Goal: Check status: Check status

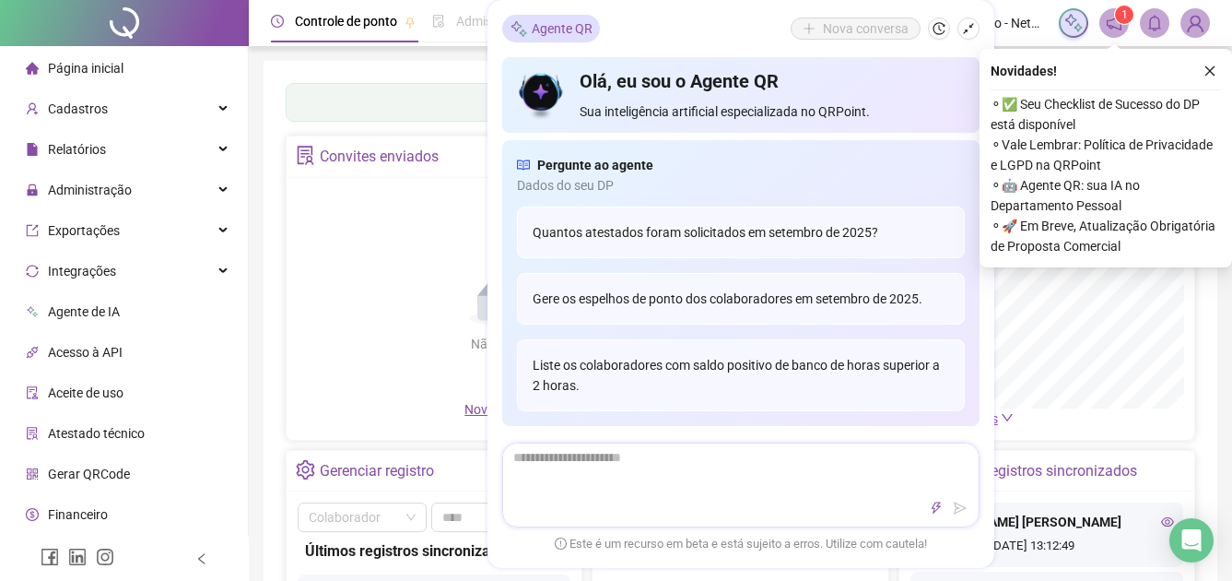
scroll to position [184, 0]
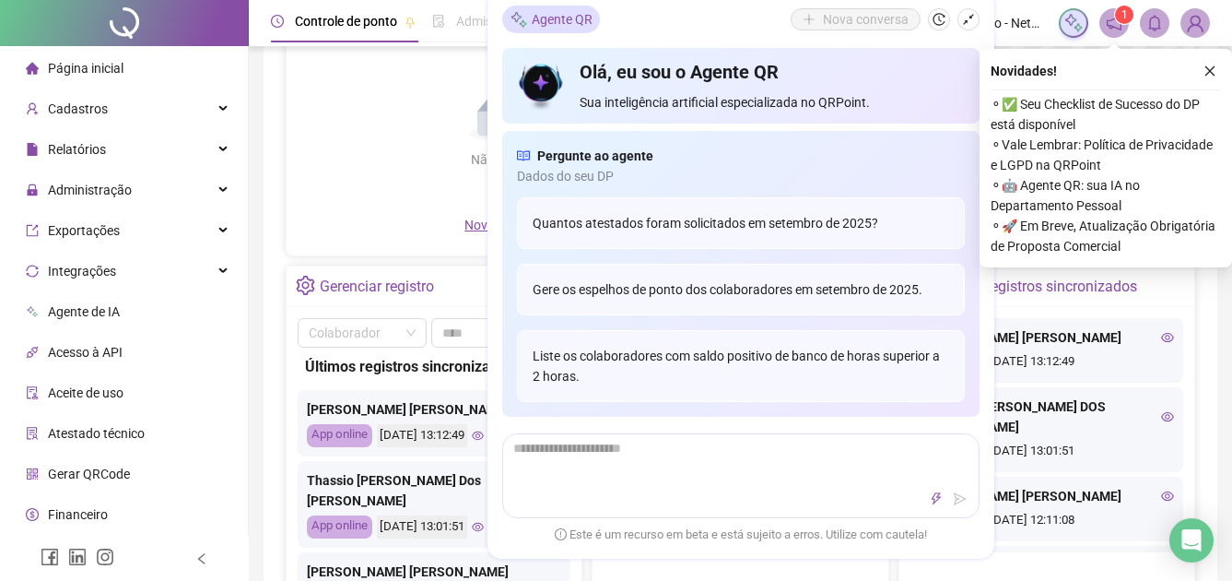
click at [410, 265] on div "Gerenciar registro Abrir registro Colaborador Últimos registros sincronizados […" at bounding box center [434, 434] width 297 height 338
click at [966, 18] on icon "shrink" at bounding box center [968, 19] width 13 height 13
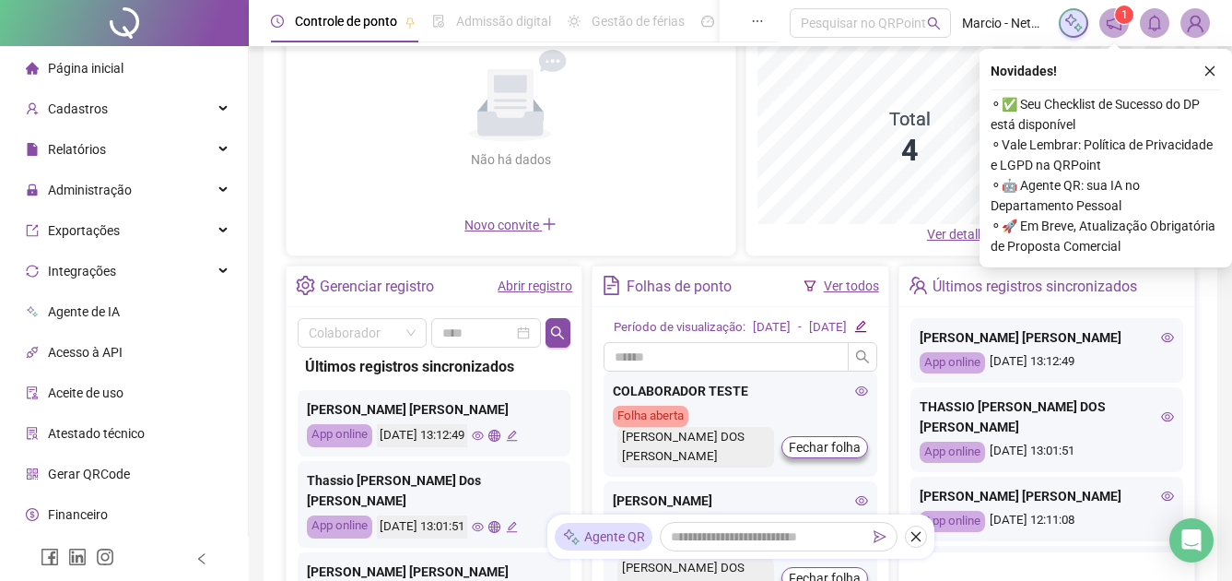
click at [511, 434] on div "[PERSON_NAME] [PERSON_NAME] App online [DATE] 13:12:49" at bounding box center [434, 423] width 273 height 66
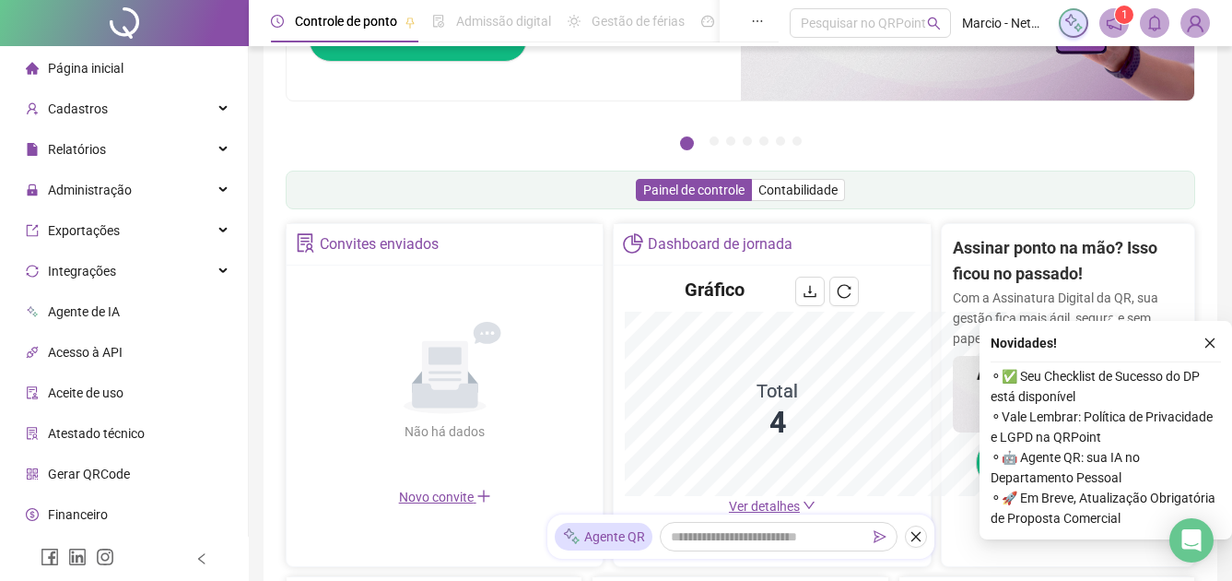
scroll to position [456, 0]
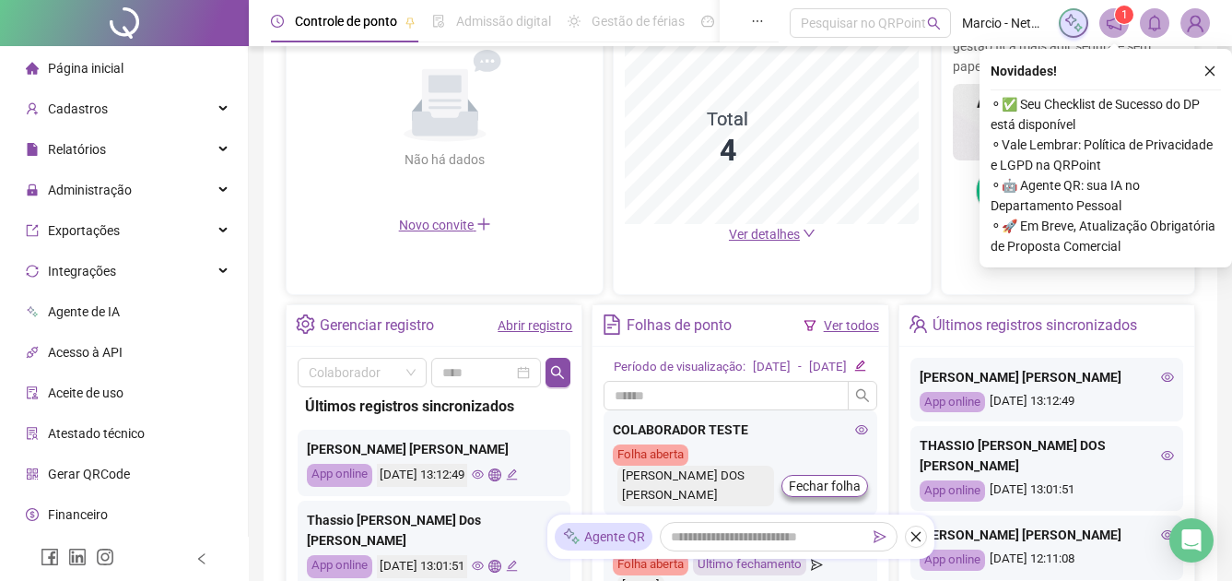
click at [484, 475] on icon "eye" at bounding box center [478, 474] width 12 height 9
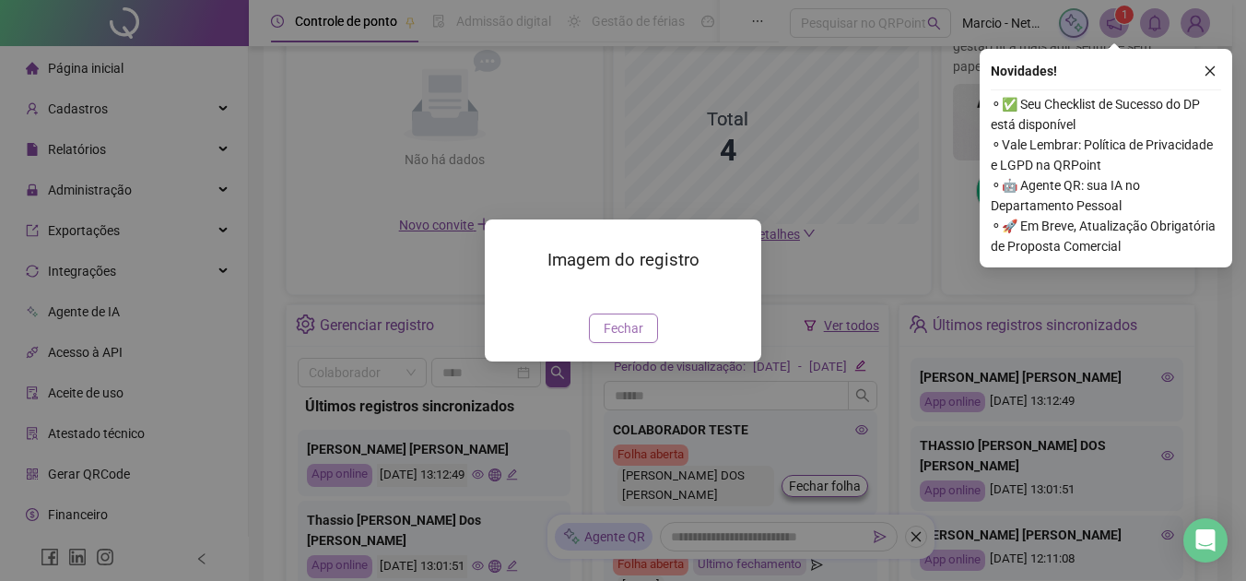
click at [610, 338] on span "Fechar" at bounding box center [624, 328] width 40 height 20
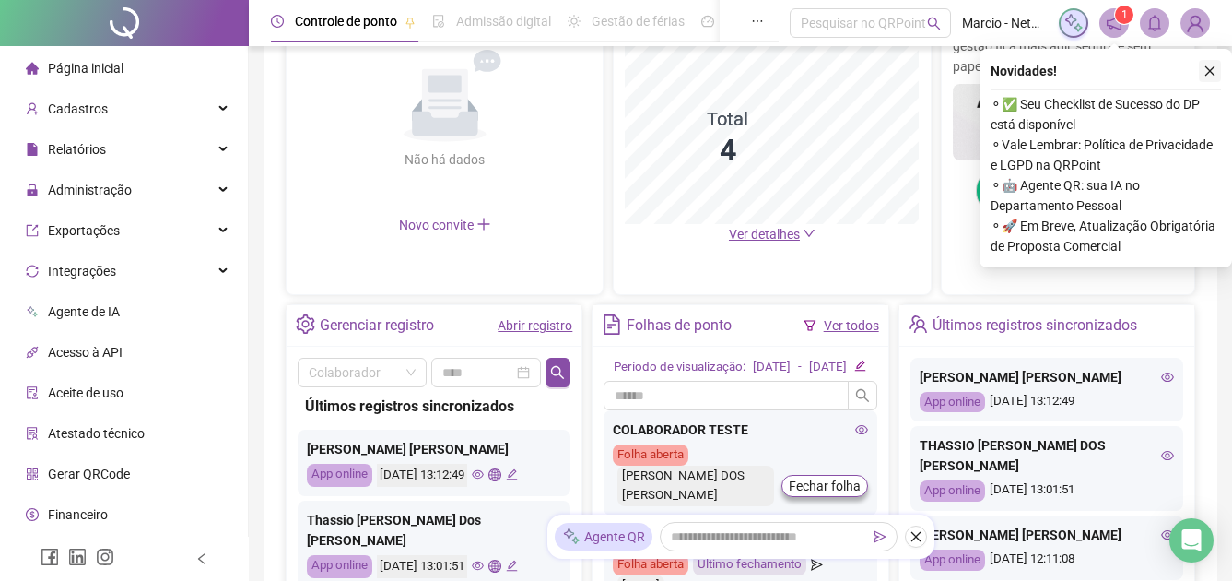
click at [1214, 68] on icon "close" at bounding box center [1210, 71] width 13 height 13
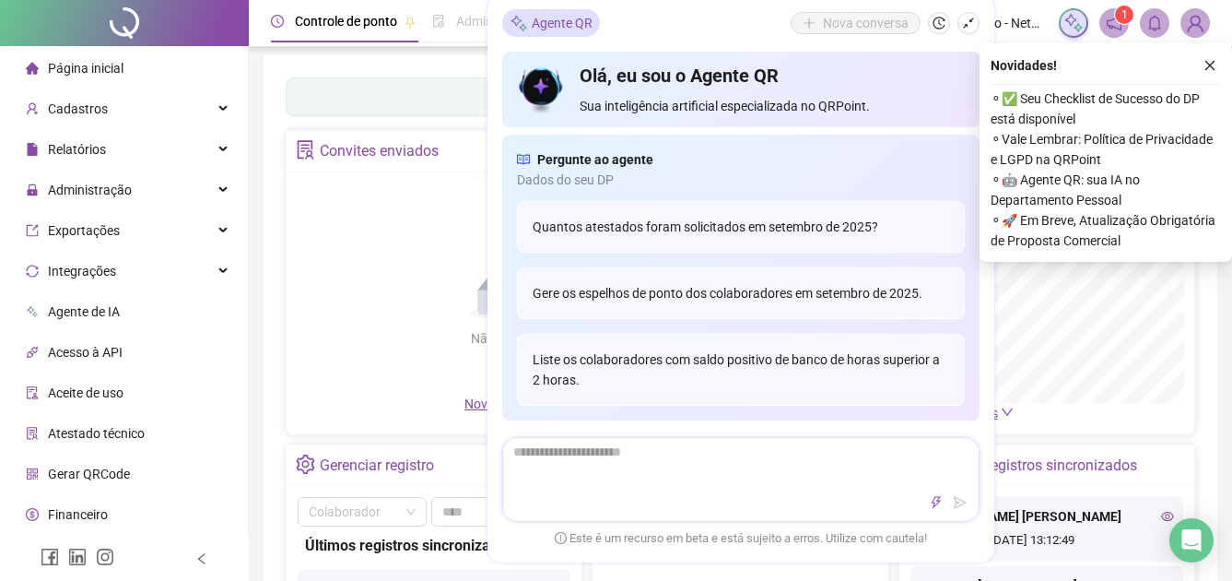
scroll to position [184, 0]
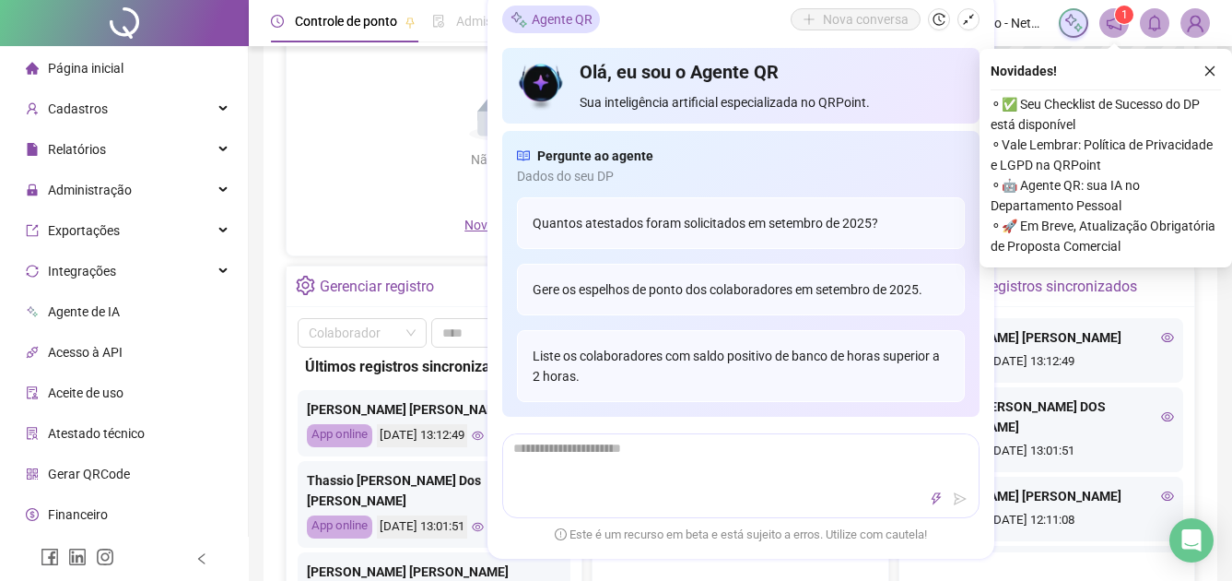
click at [375, 232] on div "Novo convite" at bounding box center [511, 225] width 427 height 20
click at [969, 16] on icon "shrink" at bounding box center [968, 19] width 13 height 13
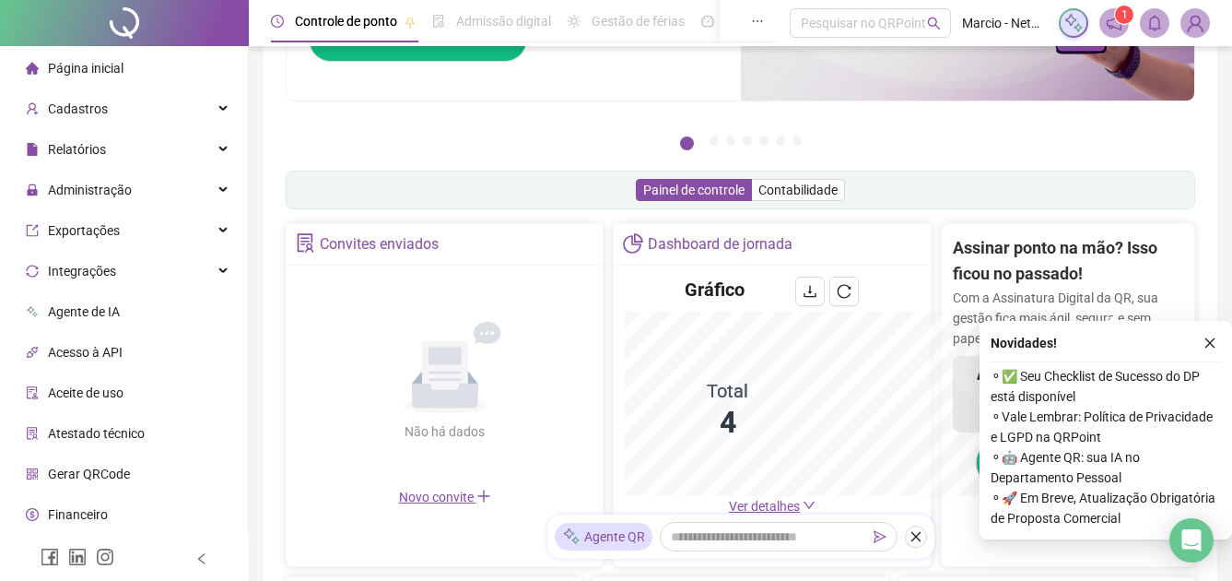
scroll to position [456, 0]
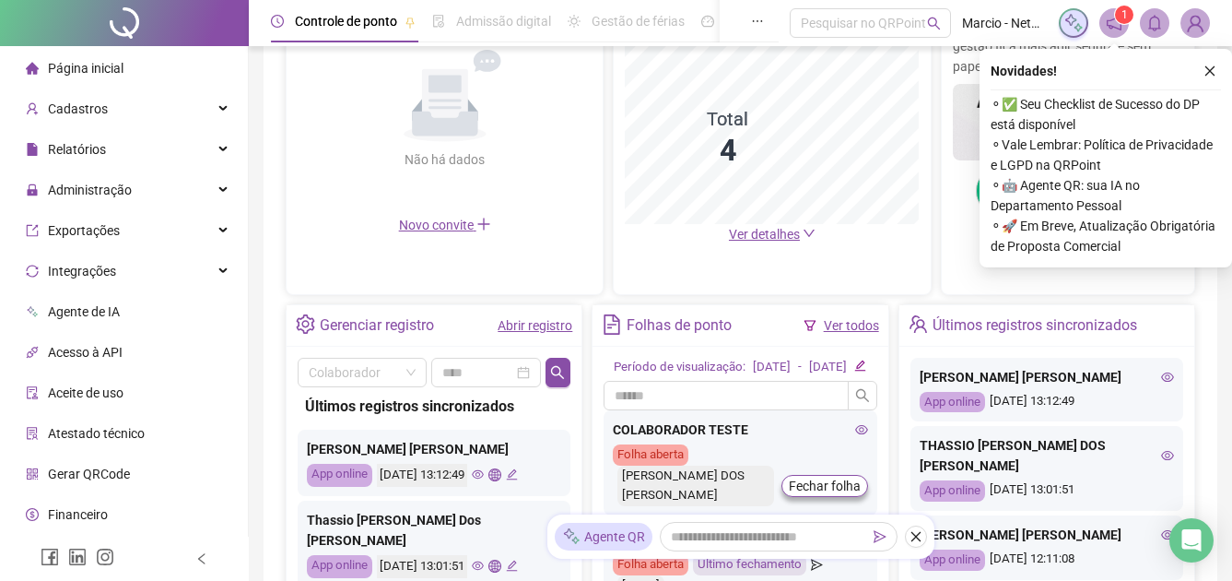
click at [527, 332] on link "Abrir registro" at bounding box center [535, 325] width 75 height 15
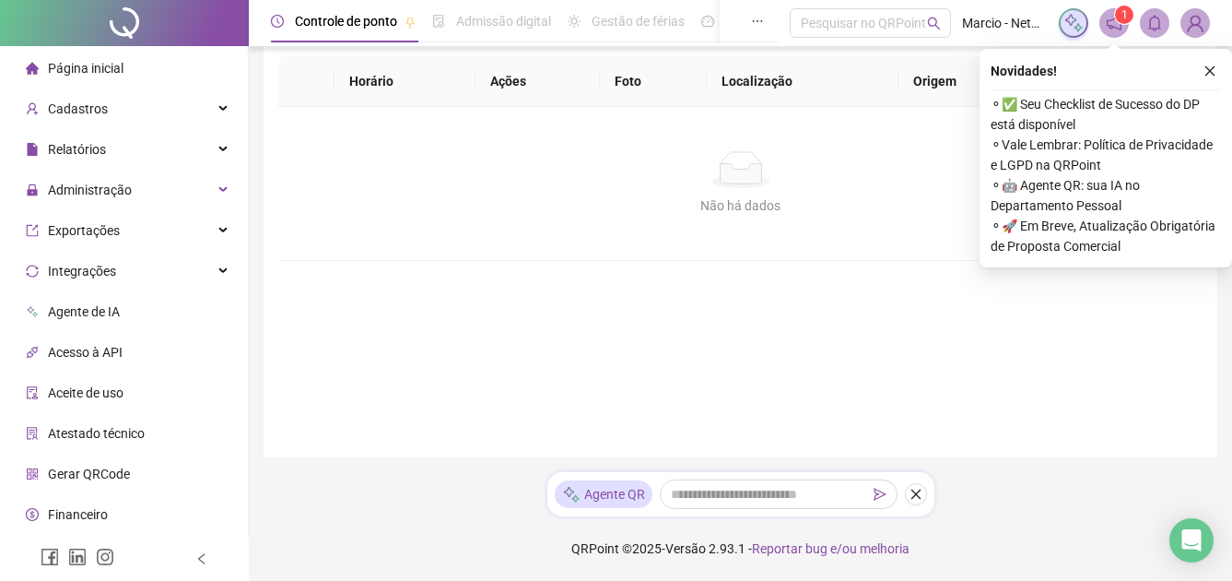
scroll to position [178, 0]
click at [1202, 71] on button "button" at bounding box center [1210, 71] width 22 height 22
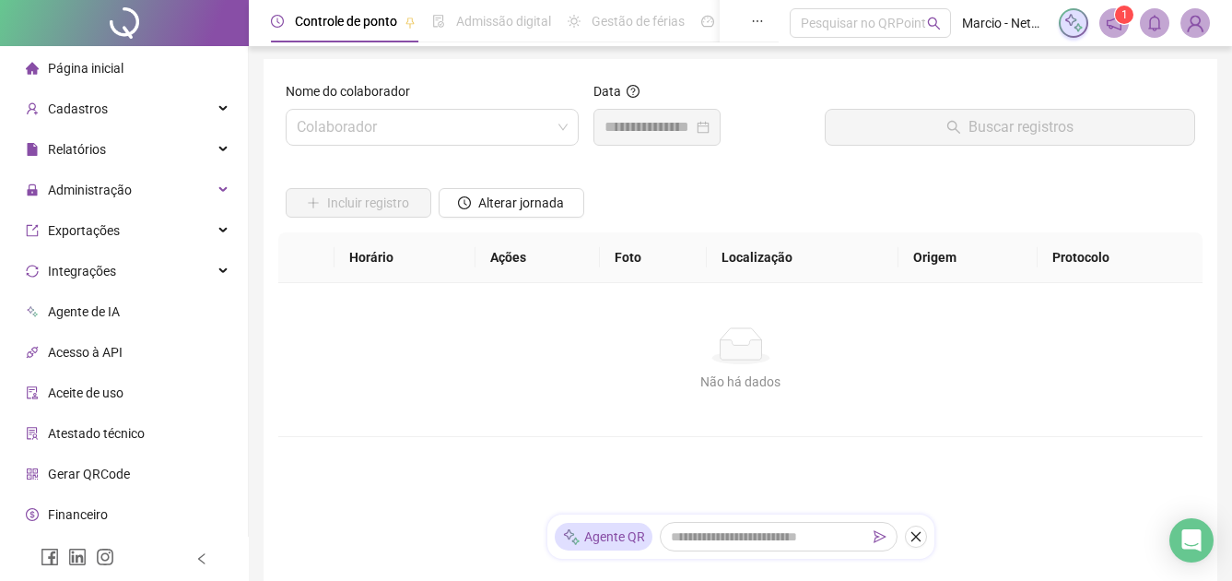
scroll to position [0, 0]
click at [452, 140] on input "search" at bounding box center [424, 129] width 254 height 35
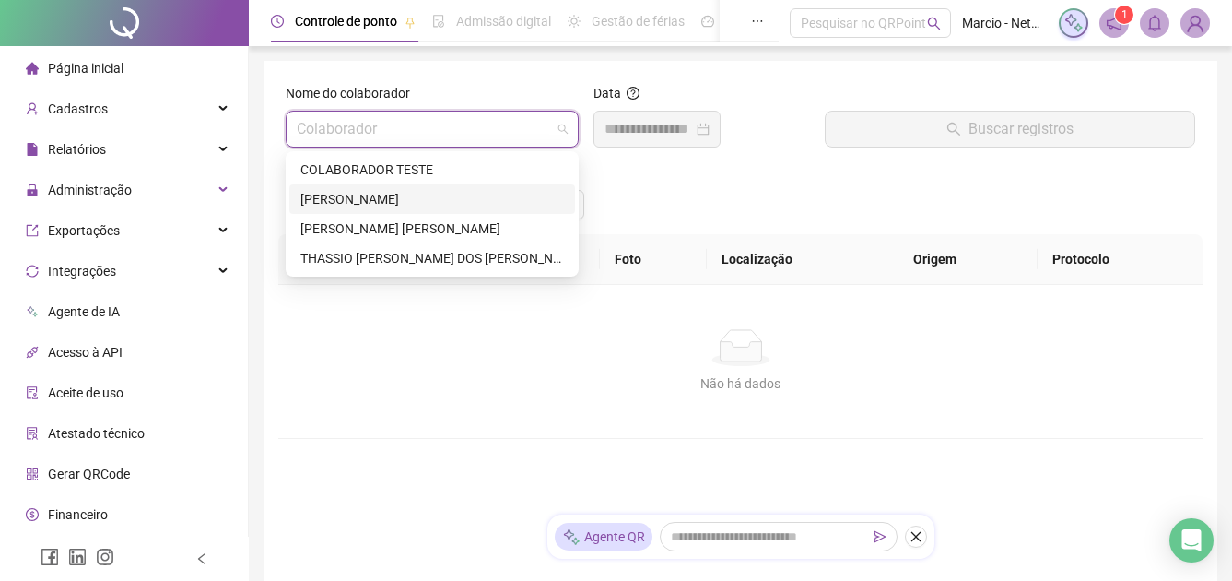
click at [452, 189] on div "[PERSON_NAME]" at bounding box center [433, 199] width 264 height 20
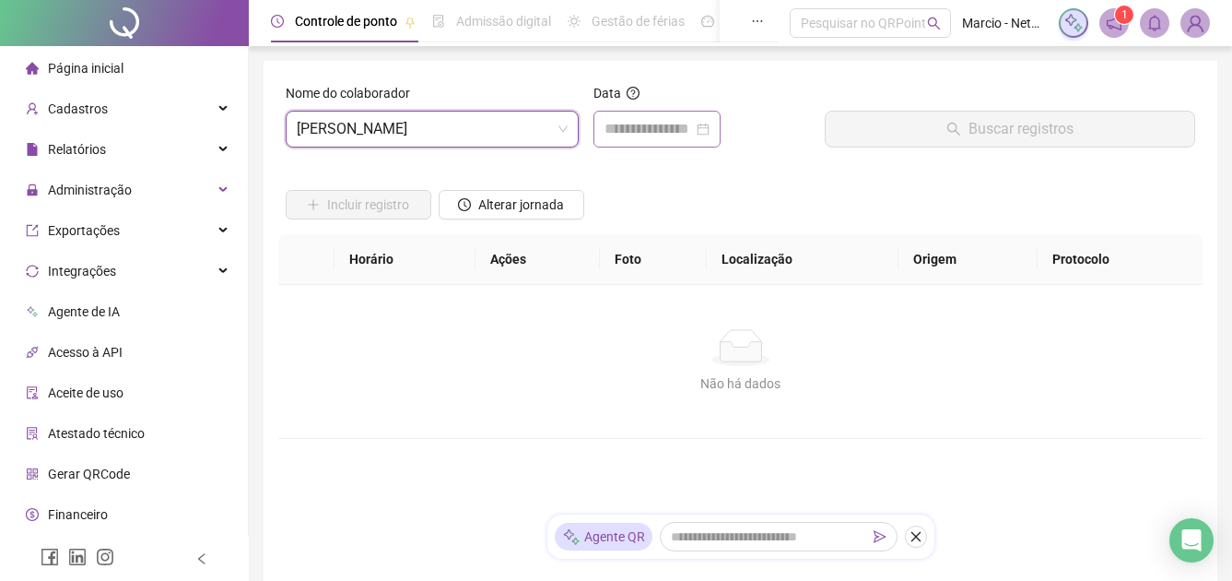
click at [710, 136] on div at bounding box center [657, 129] width 105 height 22
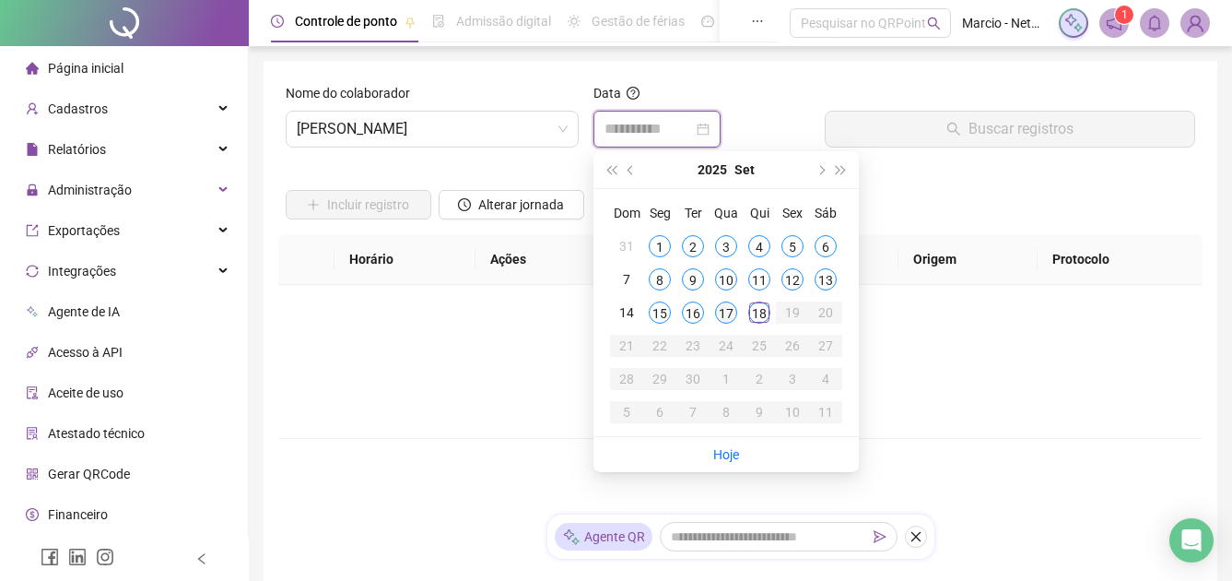
type input "**********"
drag, startPoint x: 737, startPoint y: 306, endPoint x: 744, endPoint y: 286, distance: 21.6
click at [737, 306] on td "17" at bounding box center [726, 312] width 33 height 33
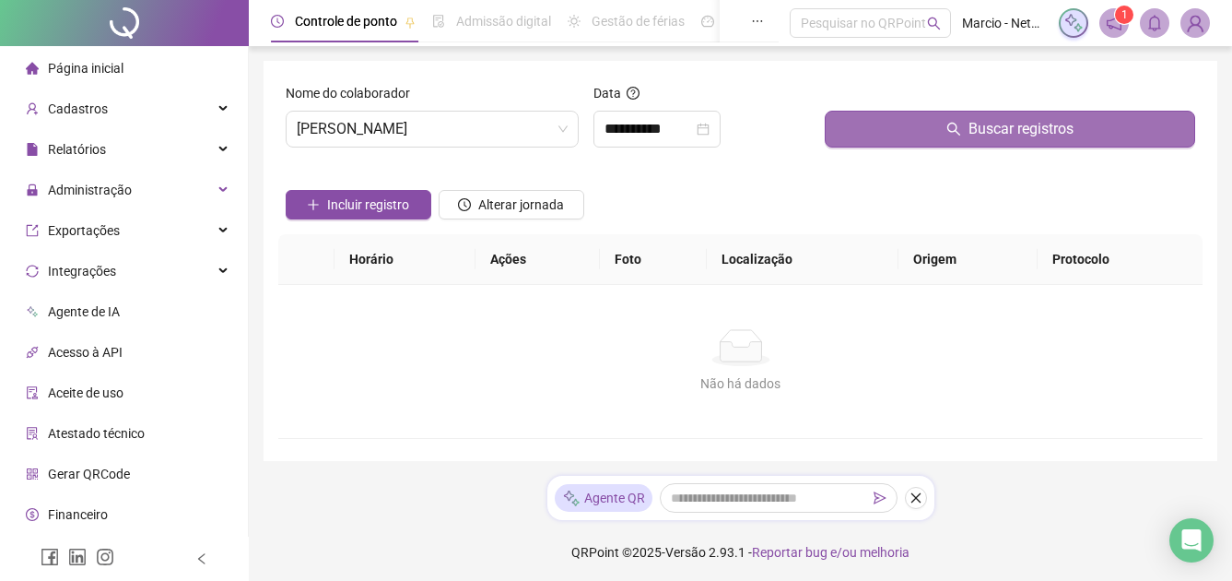
click at [857, 129] on button "Buscar registros" at bounding box center [1010, 129] width 371 height 37
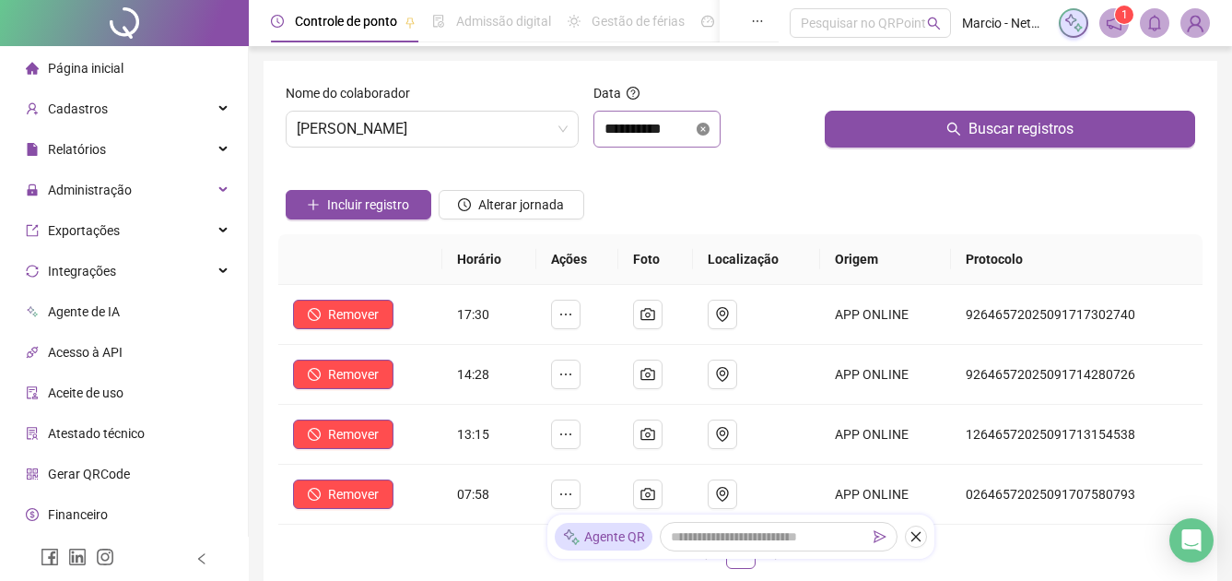
click at [710, 126] on icon "close-circle" at bounding box center [703, 129] width 13 height 13
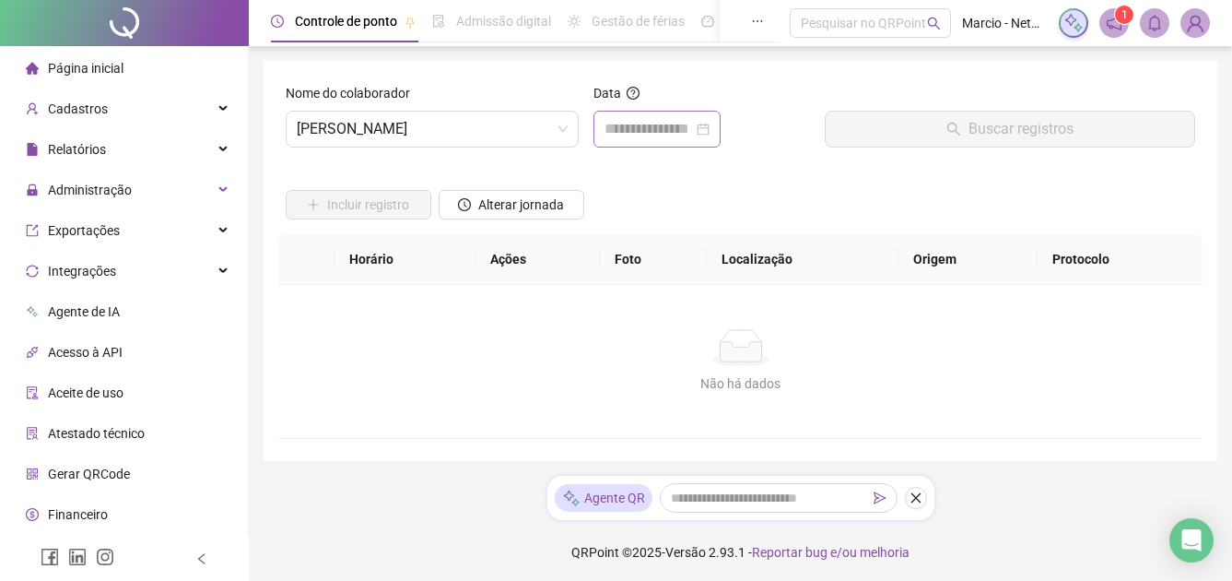
click at [710, 128] on div at bounding box center [657, 129] width 105 height 22
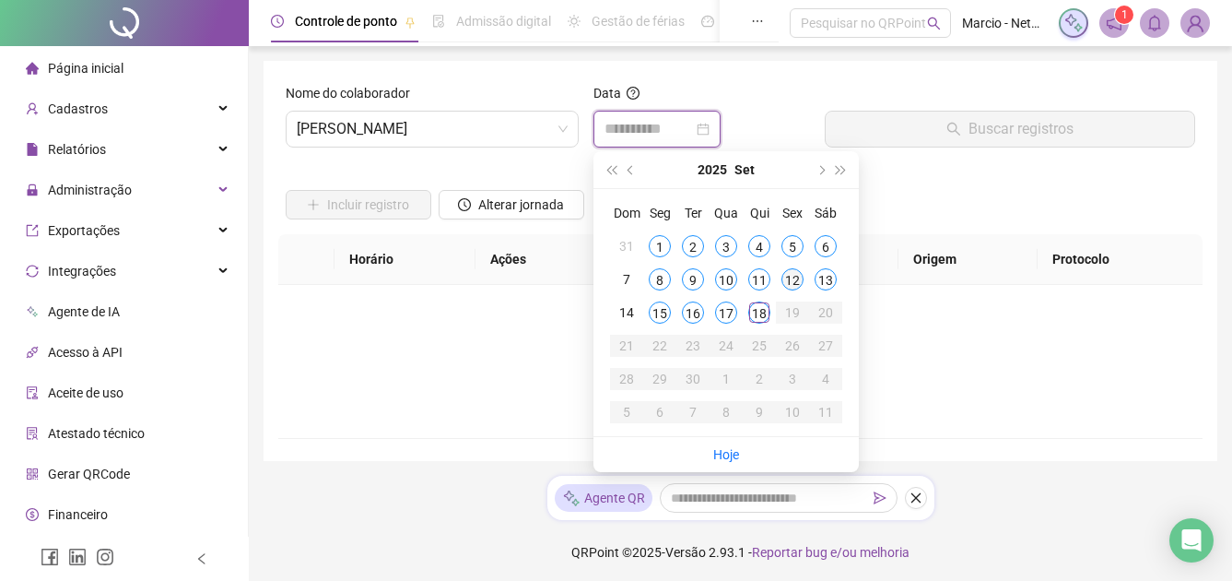
type input "**********"
click at [761, 319] on div "18" at bounding box center [760, 312] width 22 height 22
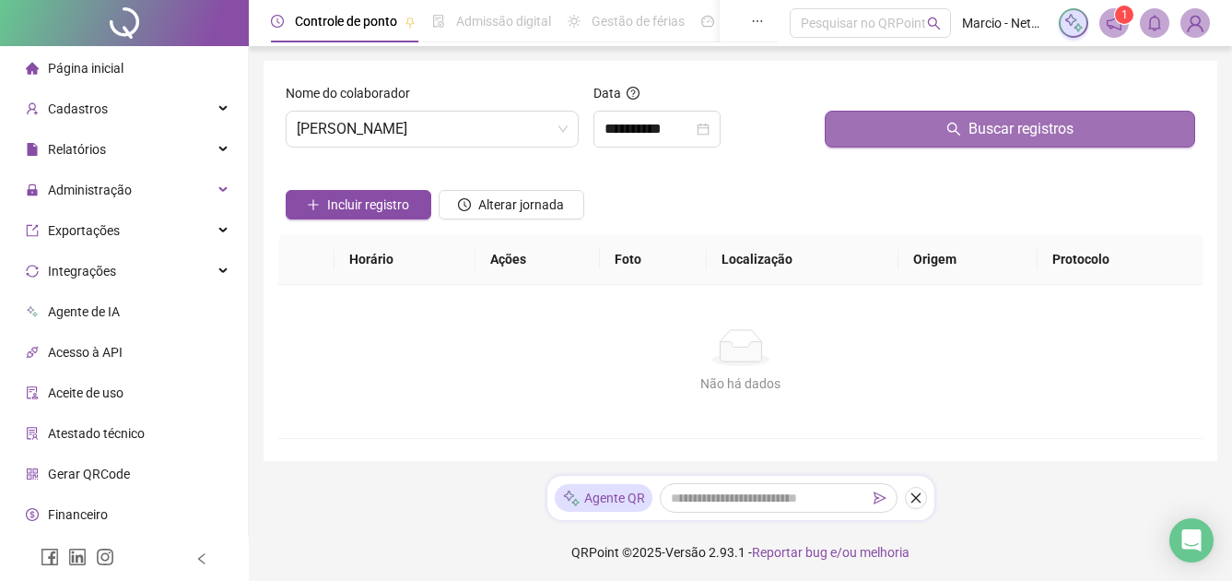
click at [908, 137] on button "Buscar registros" at bounding box center [1010, 129] width 371 height 37
